Goal: Obtain resource: Obtain resource

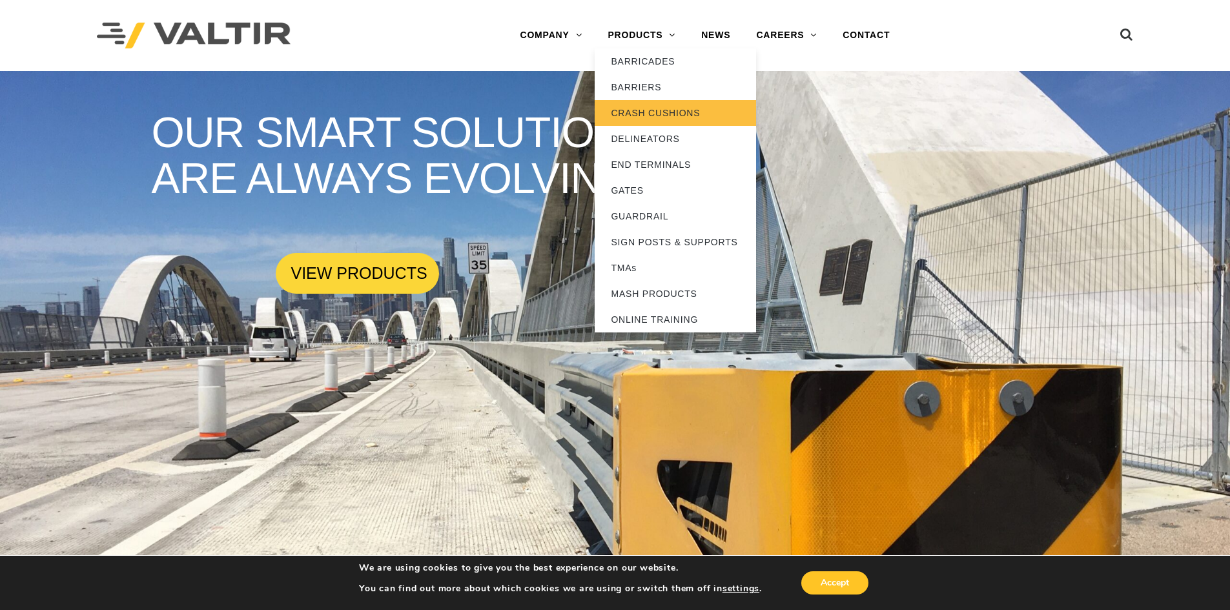
click at [671, 108] on link "CRASH CUSHIONS" at bounding box center [675, 113] width 161 height 26
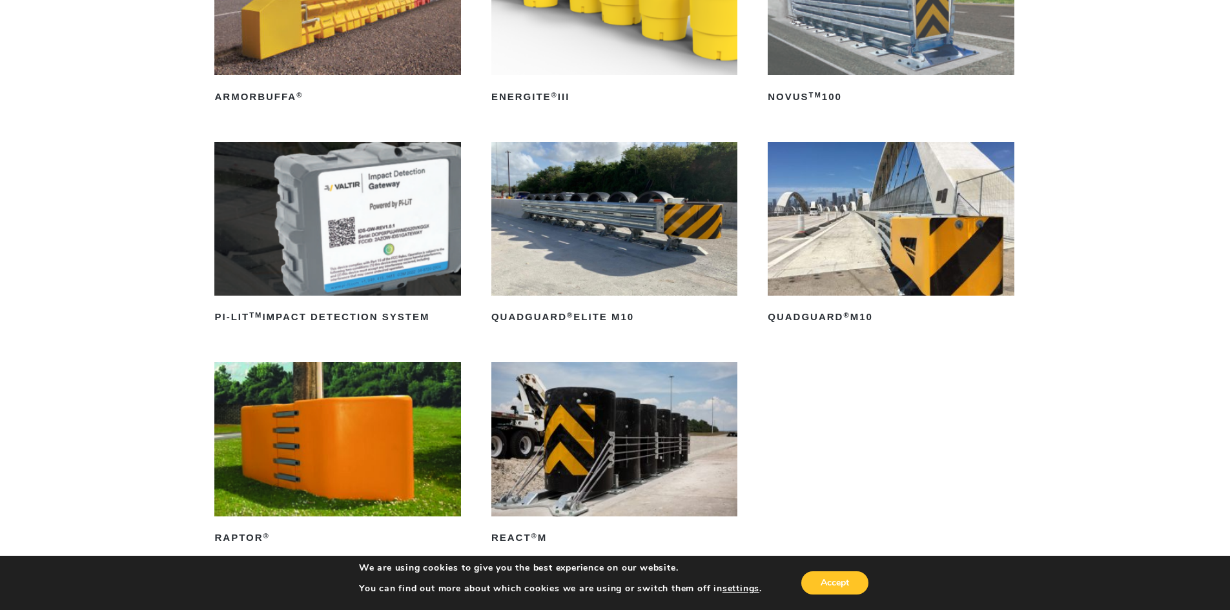
scroll to position [258, 0]
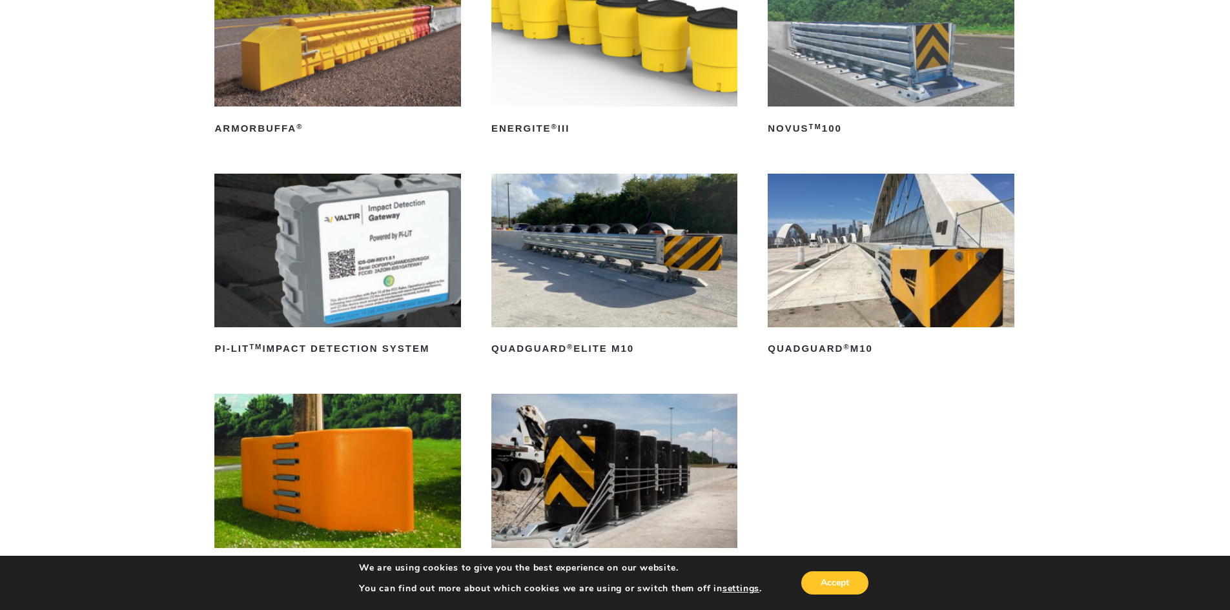
click at [942, 265] on img at bounding box center [891, 251] width 246 height 154
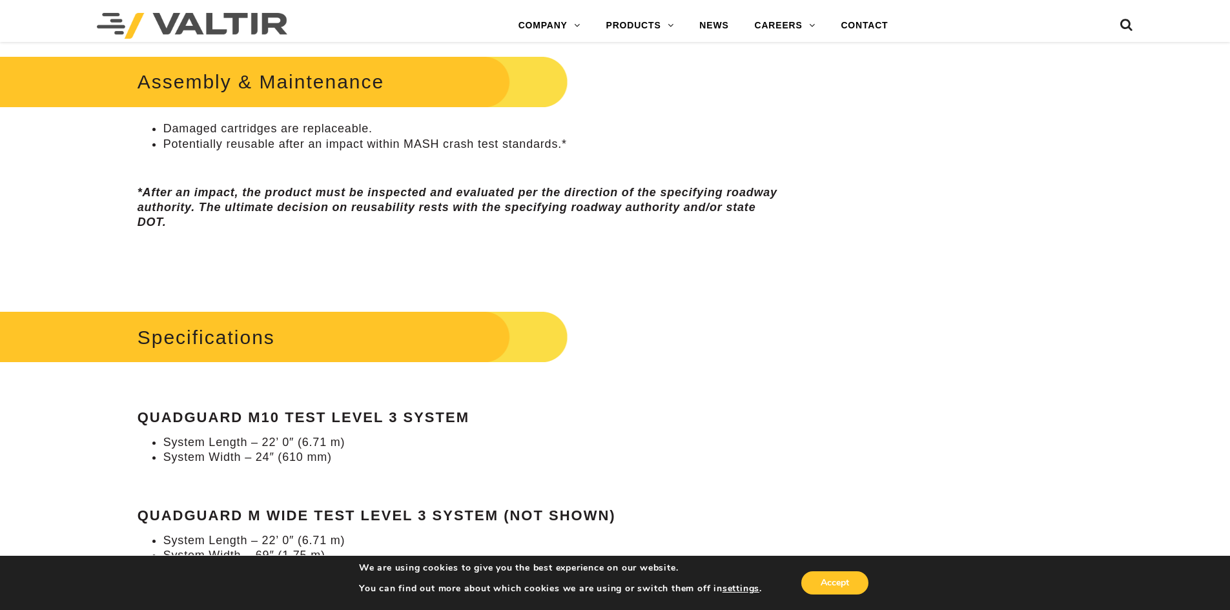
scroll to position [1033, 0]
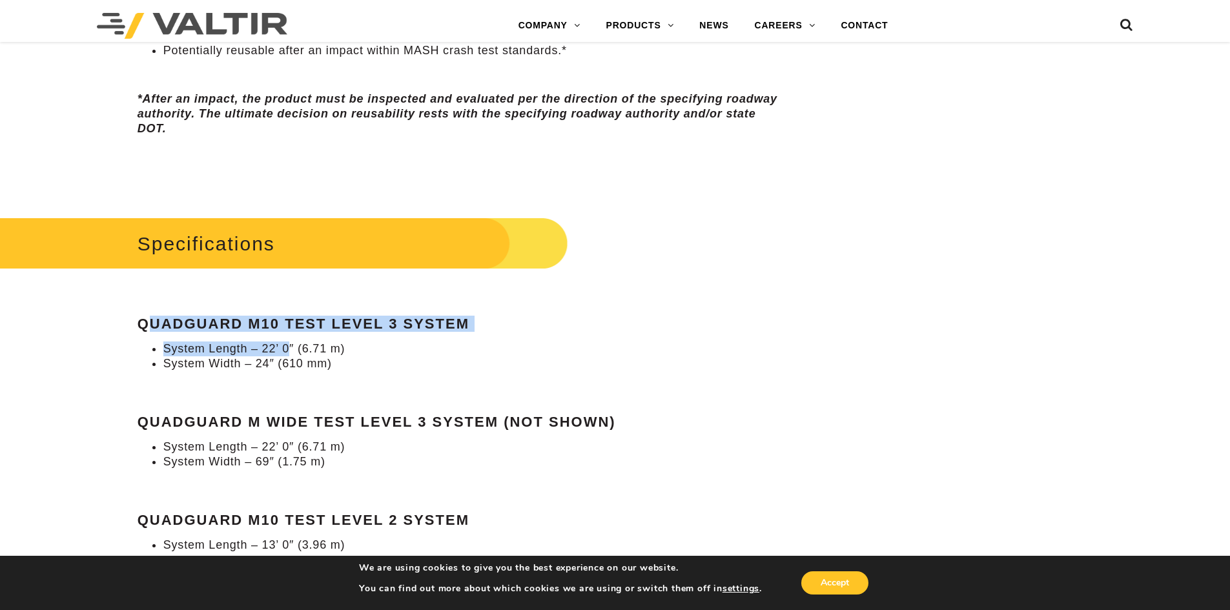
drag, startPoint x: 148, startPoint y: 323, endPoint x: 286, endPoint y: 337, distance: 138.8
click at [286, 337] on div "Specifications QuadGuard M10 Test Level 3 System System Length – 22’ 0″ (6.71 m…" at bounding box center [462, 391] width 648 height 354
click at [282, 343] on li "System Length – 22’ 0″ (6.71 m)" at bounding box center [474, 349] width 622 height 15
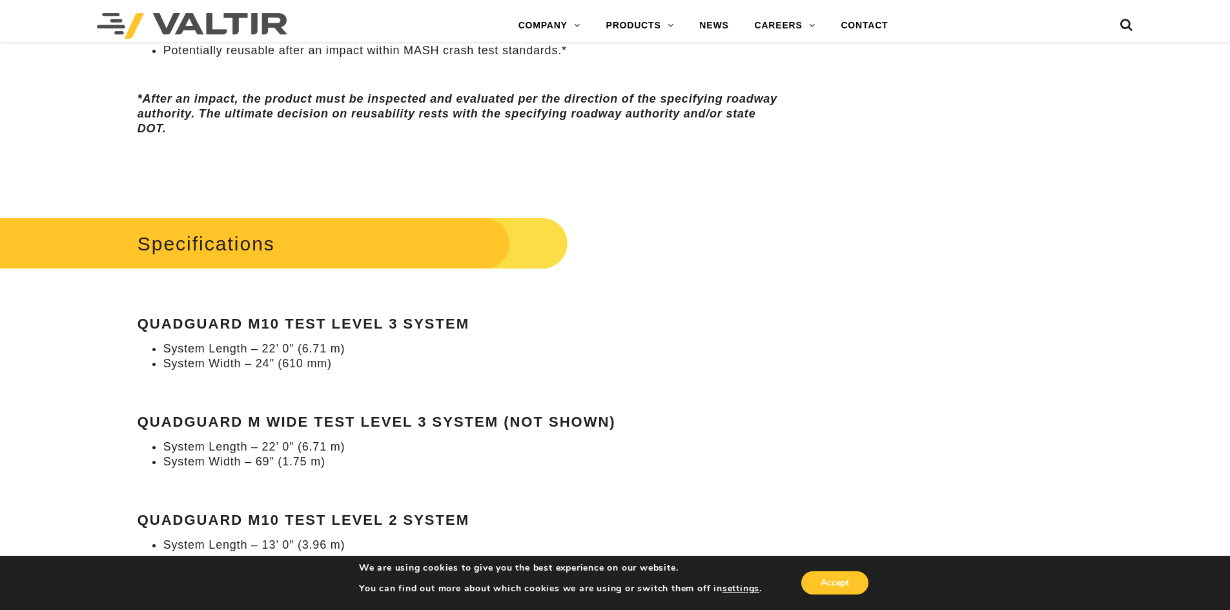
scroll to position [1098, 0]
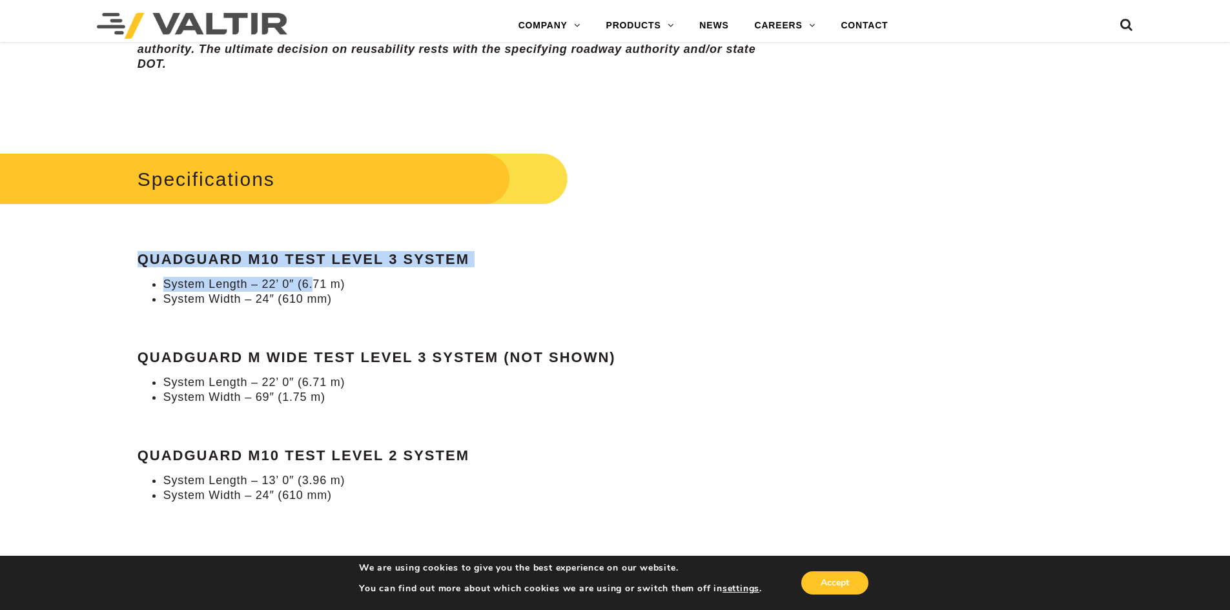
drag, startPoint x: 143, startPoint y: 254, endPoint x: 314, endPoint y: 271, distance: 172.6
click at [314, 271] on div "Specifications QuadGuard M10 Test Level 3 System System Length – 22’ 0″ (6.71 m…" at bounding box center [462, 326] width 648 height 354
click at [276, 281] on li "System Length – 22’ 0″ (6.71 m)" at bounding box center [474, 284] width 622 height 15
drag, startPoint x: 170, startPoint y: 287, endPoint x: 278, endPoint y: 281, distance: 108.0
click at [278, 281] on li "System Length – 22’ 0″ (6.71 m)" at bounding box center [474, 284] width 622 height 15
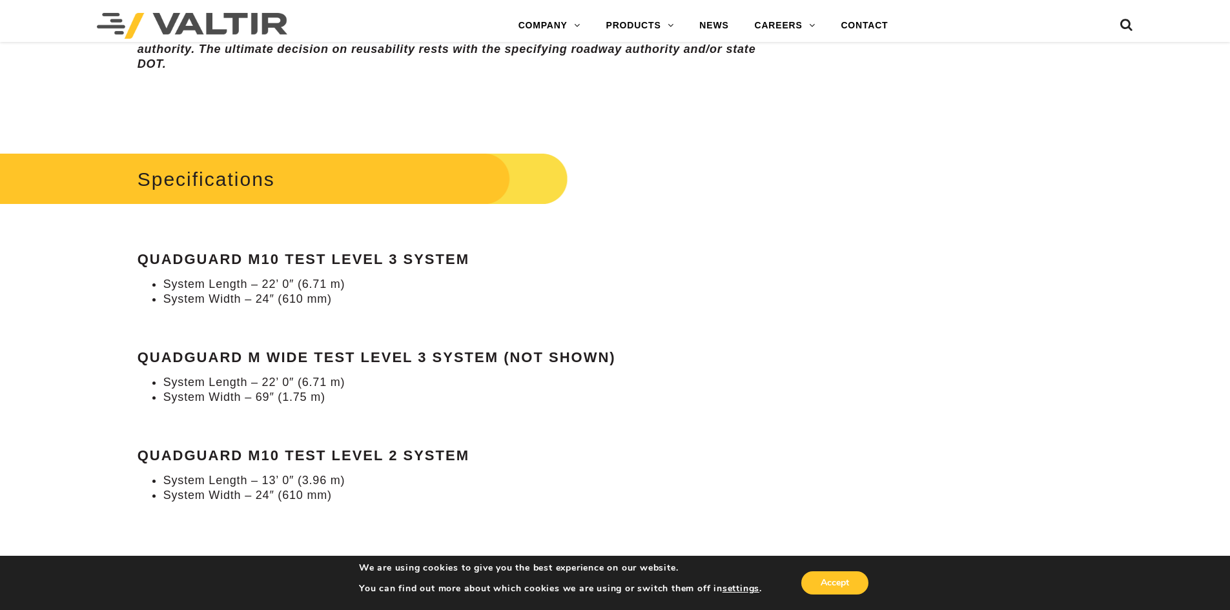
click at [407, 429] on div "Specifications QuadGuard M10 Test Level 3 System System Length – 22’ 0″ (6.71 m…" at bounding box center [462, 326] width 648 height 354
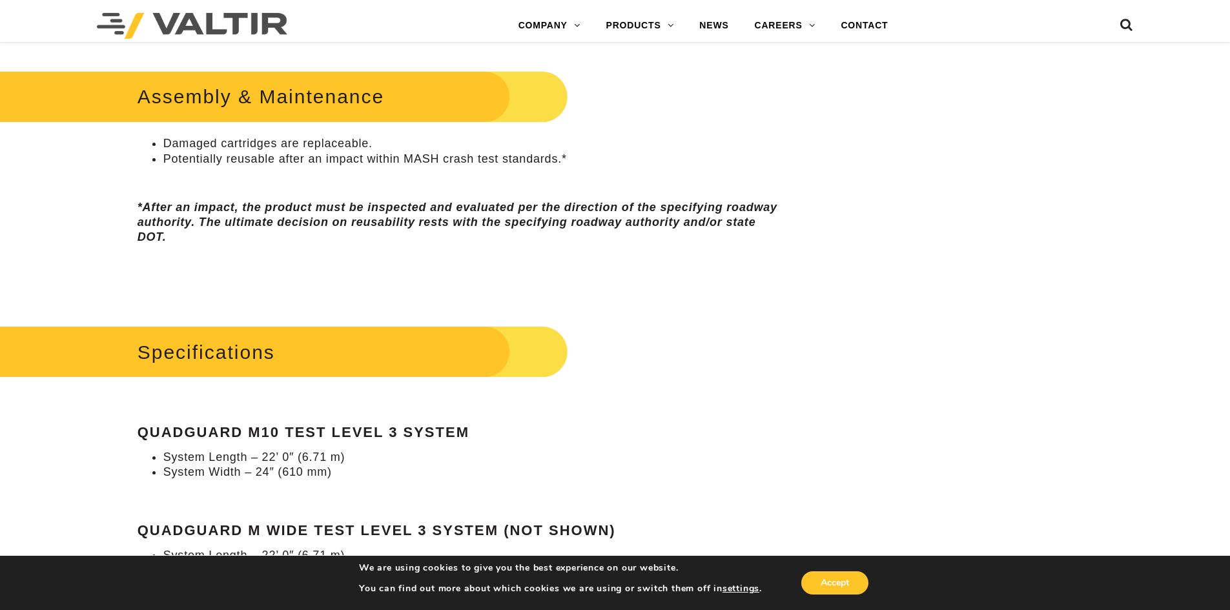
scroll to position [1162, 0]
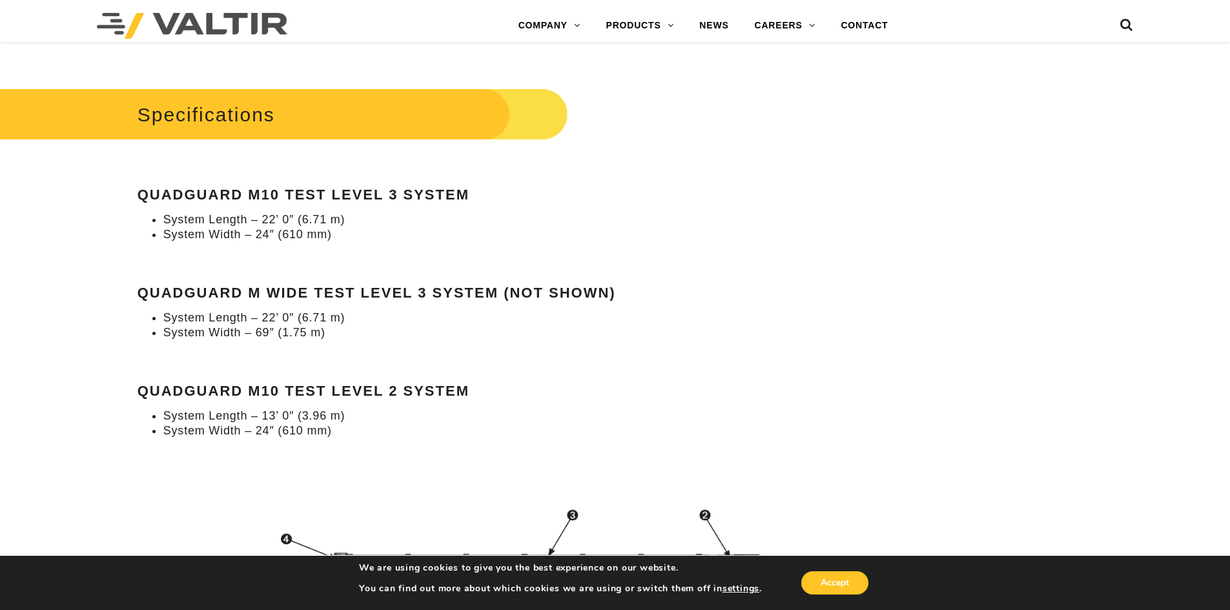
click at [289, 113] on h2 "Specifications" at bounding box center [260, 115] width 615 height 60
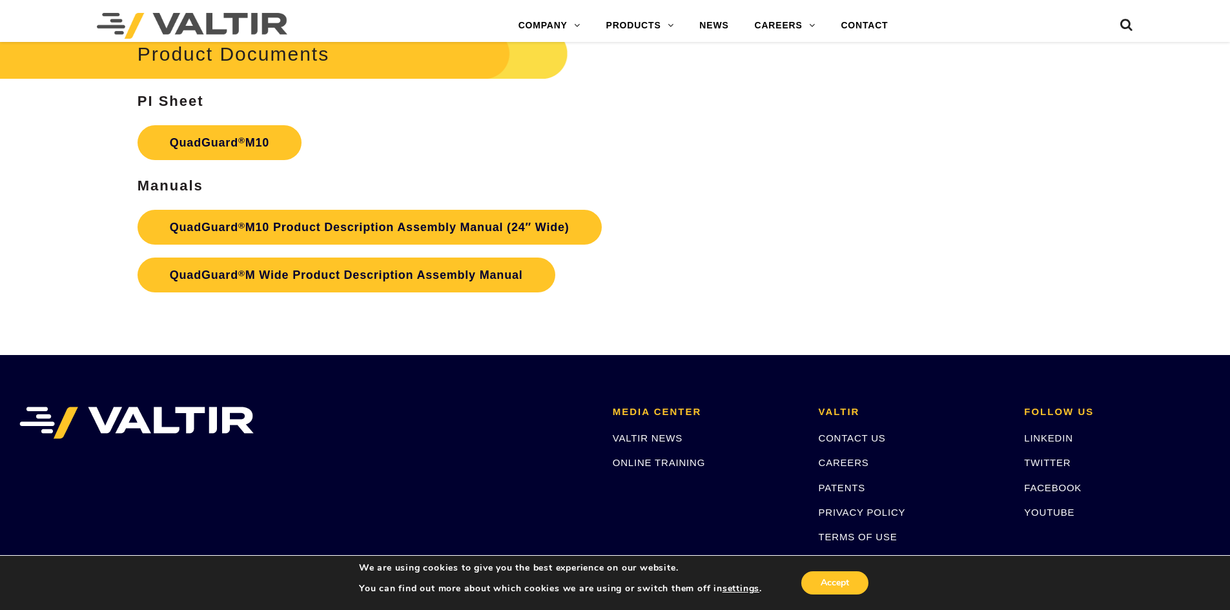
scroll to position [4731, 0]
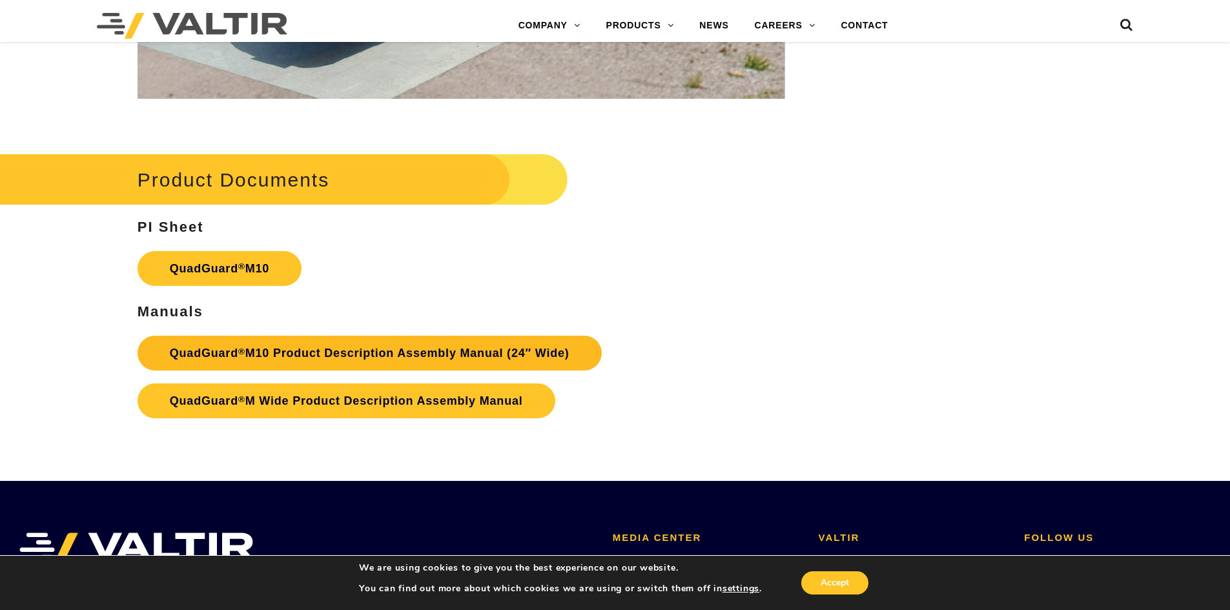
click at [250, 356] on link "QuadGuard ® M10 Product Description Assembly Manual (24″ Wide)" at bounding box center [370, 353] width 464 height 35
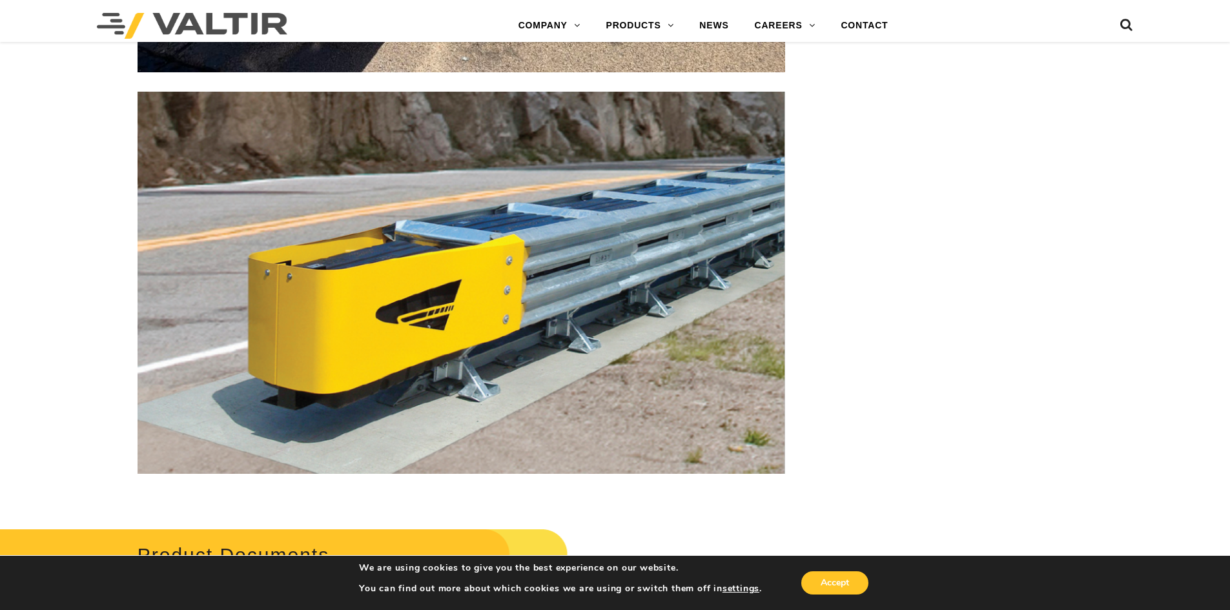
scroll to position [4344, 0]
